Goal: Task Accomplishment & Management: Use online tool/utility

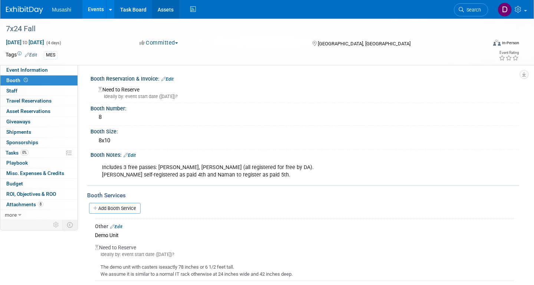
click at [166, 12] on link "Assets" at bounding box center [165, 9] width 27 height 19
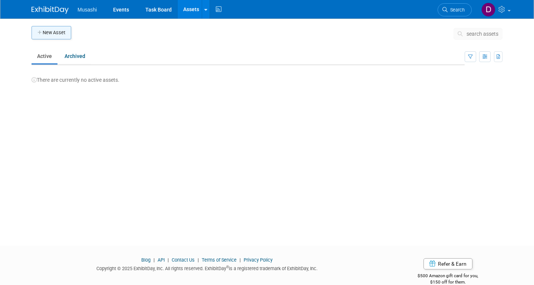
click at [57, 33] on button "New Asset" at bounding box center [52, 32] width 40 height 13
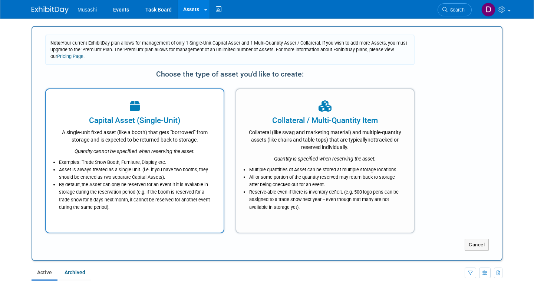
click at [202, 141] on div "A single-unit fixed asset (like a booth) that gets "borrowed" from storage and …" at bounding box center [134, 134] width 159 height 17
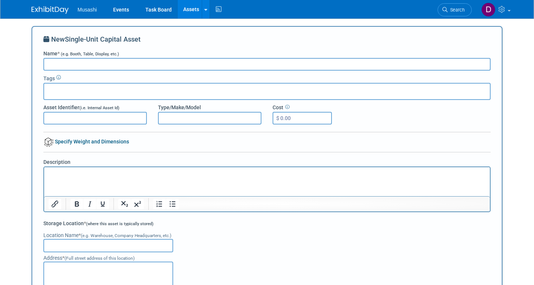
click at [195, 11] on link "Assets" at bounding box center [191, 9] width 27 height 19
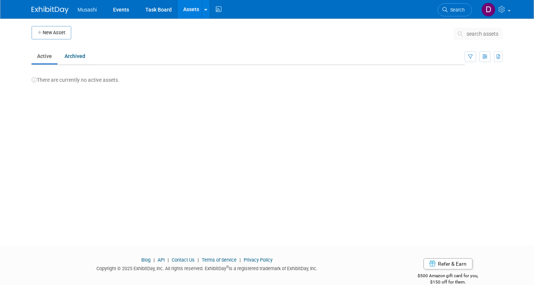
click at [370, 115] on div "New Asset search assets Note: Your current ExhibitDay plan allows for managemen…" at bounding box center [267, 125] width 482 height 213
click at [204, 25] on div "New Asset search assets Note: Your current ExhibitDay plan allows for managemen…" at bounding box center [267, 125] width 482 height 213
click at [206, 11] on icon at bounding box center [205, 9] width 3 height 5
click at [323, 43] on td at bounding box center [262, 35] width 382 height 19
